Goal: Entertainment & Leisure: Browse casually

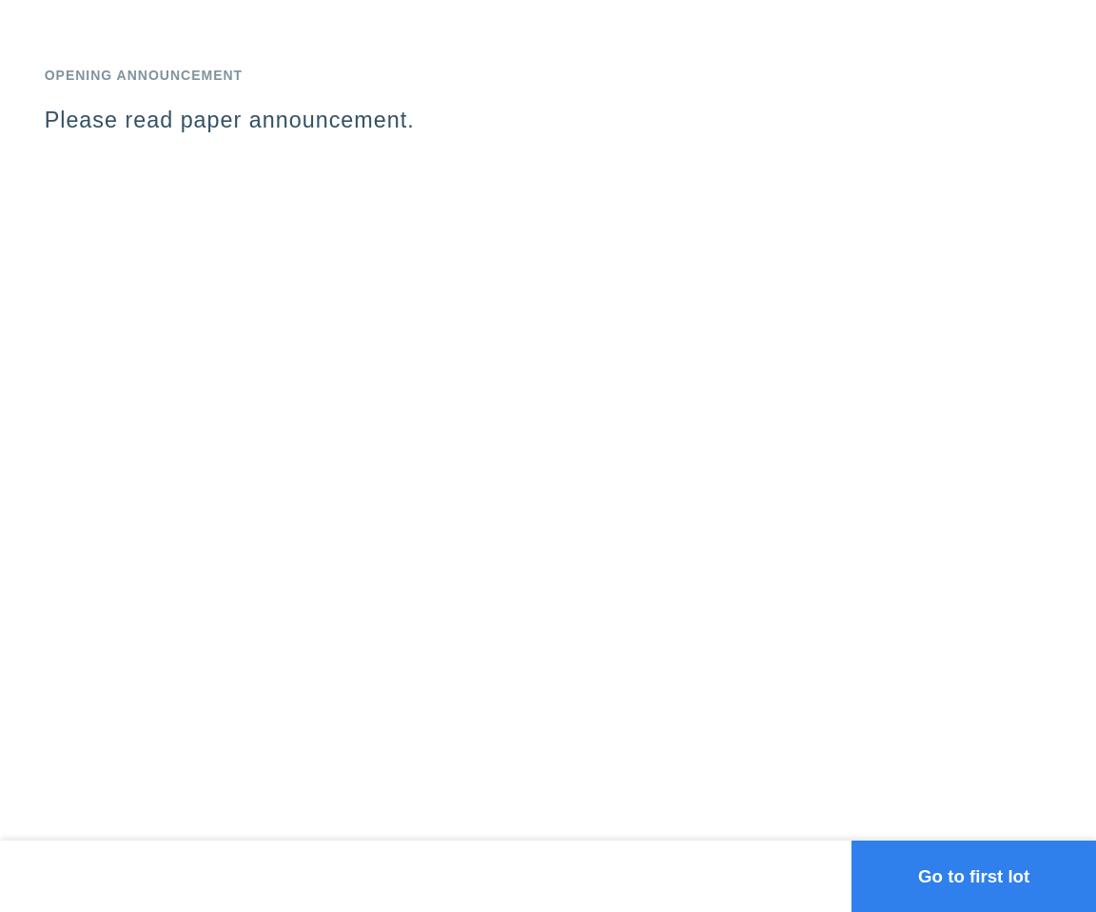
click at [493, 348] on div "Opening Announcement Please read paper announcement." at bounding box center [548, 420] width 1096 height 840
